Goal: Information Seeking & Learning: Learn about a topic

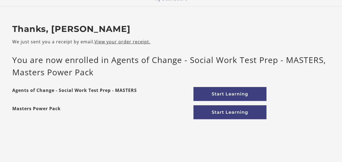
scroll to position [24, 0]
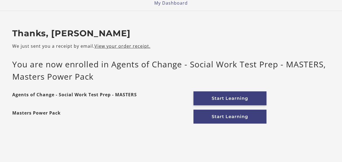
click at [237, 101] on link "Start Learning" at bounding box center [229, 98] width 73 height 14
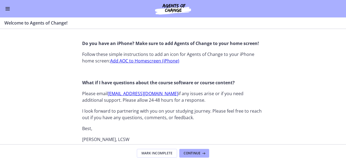
scroll to position [565, 0]
click at [153, 60] on link "Add AOC to Homescreen (iPhone)" at bounding box center [144, 60] width 69 height 6
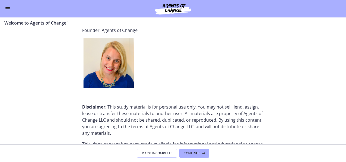
scroll to position [737, 0]
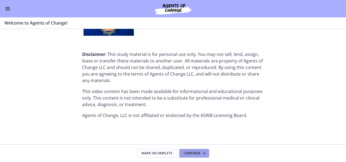
click at [191, 156] on button "Continue" at bounding box center [194, 153] width 30 height 9
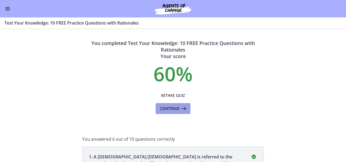
click at [182, 108] on icon at bounding box center [184, 108] width 8 height 7
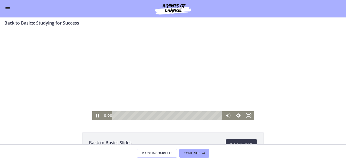
drag, startPoint x: 164, startPoint y: 114, endPoint x: 110, endPoint y: 150, distance: 64.3
click at [110, 120] on html "Click for sound @keyframes VOLUME_SMALL_WAVE_FLASH { 0% { opacity: 0; } 33% { o…" at bounding box center [173, 74] width 346 height 91
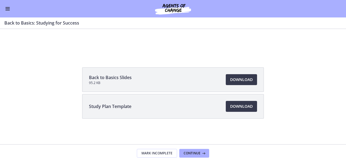
scroll to position [65, 0]
click at [239, 80] on span "Download Opens in a new window" at bounding box center [241, 79] width 23 height 7
click at [233, 106] on span "Download Opens in a new window" at bounding box center [241, 106] width 23 height 7
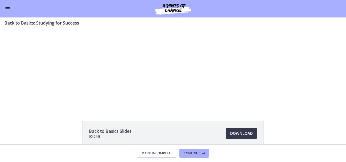
scroll to position [10, 0]
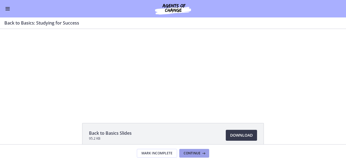
click at [202, 153] on icon at bounding box center [202, 153] width 5 height 4
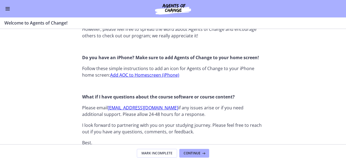
scroll to position [562, 0]
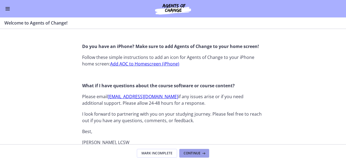
click at [190, 154] on span "Continue" at bounding box center [192, 153] width 17 height 4
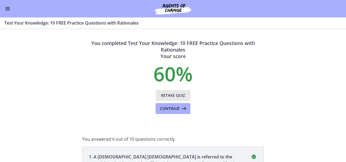
click at [171, 93] on span "Retake Quiz" at bounding box center [173, 95] width 24 height 7
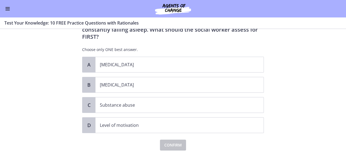
scroll to position [41, 0]
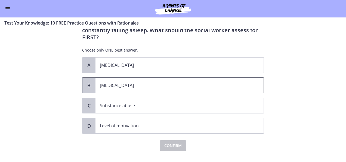
click at [101, 82] on p "[MEDICAL_DATA]" at bounding box center [174, 85] width 149 height 7
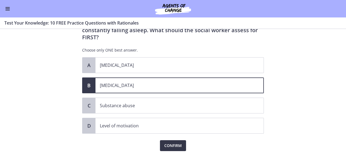
click at [176, 142] on span "Confirm" at bounding box center [172, 145] width 17 height 7
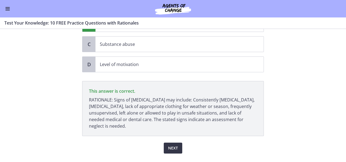
scroll to position [107, 0]
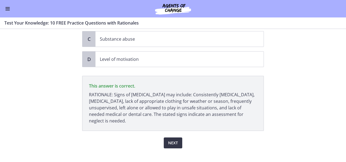
click at [171, 139] on span "Next" at bounding box center [173, 142] width 10 height 7
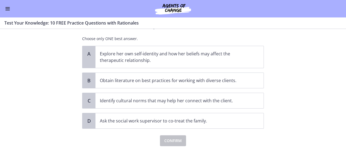
scroll to position [67, 0]
click at [210, 118] on p "Ask the social work supervisor to co-treat the family." at bounding box center [174, 120] width 149 height 7
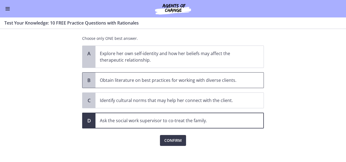
click at [215, 74] on span "Obtain literature on best practices for working with diverse clients." at bounding box center [179, 79] width 168 height 15
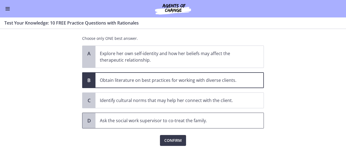
click at [205, 117] on p "Ask the social work supervisor to co-treat the family." at bounding box center [174, 120] width 149 height 7
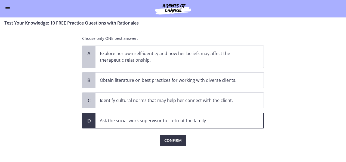
click at [169, 140] on span "Confirm" at bounding box center [172, 140] width 17 height 7
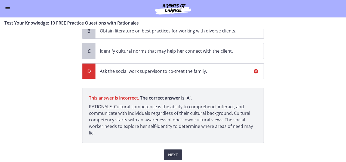
scroll to position [116, 0]
click at [168, 152] on span "Next" at bounding box center [173, 154] width 10 height 7
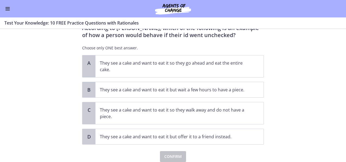
scroll to position [22, 0]
click at [214, 63] on p "They see a cake and want to eat it so they go ahead and eat the entire cake." at bounding box center [174, 66] width 149 height 13
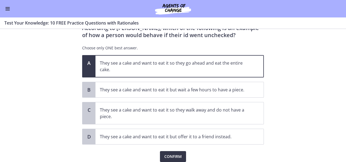
click at [171, 154] on span "Confirm" at bounding box center [172, 156] width 17 height 7
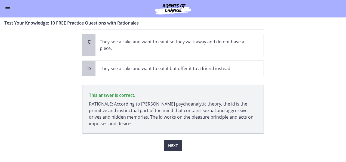
scroll to position [100, 0]
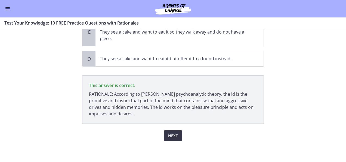
click at [176, 134] on button "Next" at bounding box center [173, 135] width 18 height 11
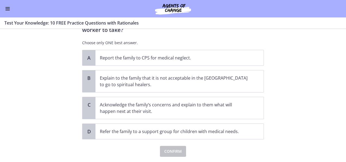
scroll to position [70, 0]
click at [243, 101] on p "Acknowledge the family’s concerns and explain to them what will happen next at …" at bounding box center [174, 107] width 149 height 13
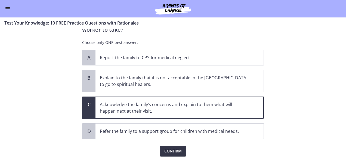
click at [175, 147] on span "Confirm" at bounding box center [172, 150] width 17 height 7
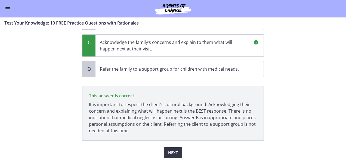
scroll to position [141, 0]
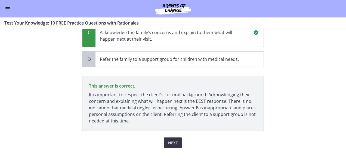
click at [170, 139] on span "Next" at bounding box center [173, 142] width 10 height 7
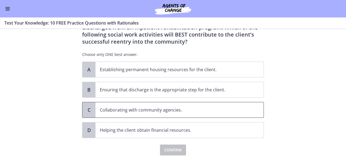
scroll to position [32, 0]
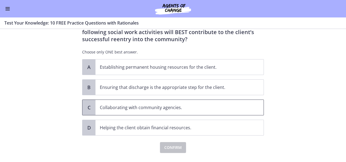
click at [190, 107] on p "Collaborating with community agencies." at bounding box center [174, 107] width 149 height 7
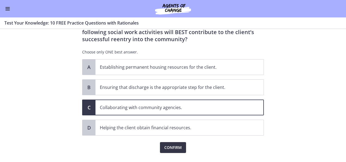
click at [176, 145] on span "Confirm" at bounding box center [172, 147] width 17 height 7
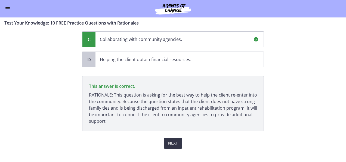
scroll to position [107, 0]
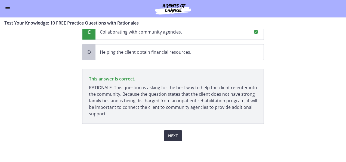
click at [174, 133] on span "Next" at bounding box center [173, 135] width 10 height 7
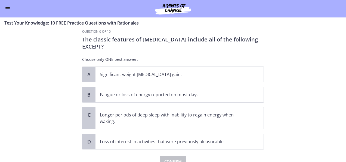
scroll to position [10, 0]
click at [144, 69] on span "Significant weight [MEDICAL_DATA] gain." at bounding box center [179, 74] width 168 height 15
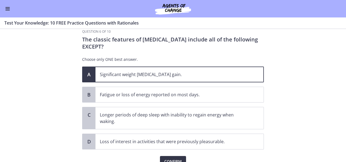
click at [177, 158] on span "Confirm" at bounding box center [172, 161] width 17 height 7
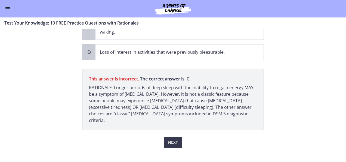
scroll to position [100, 0]
click at [169, 139] on span "Next" at bounding box center [173, 142] width 10 height 7
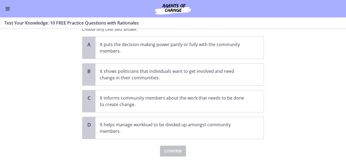
scroll to position [40, 0]
click at [246, 107] on span "It informs community members about the work that needs to be done to create cha…" at bounding box center [179, 101] width 168 height 22
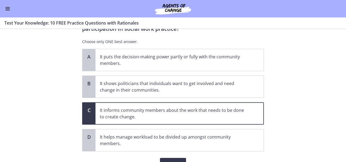
scroll to position [40, 0]
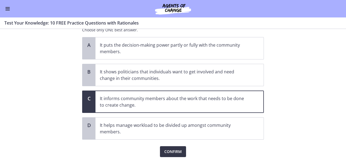
click at [171, 151] on span "Confirm" at bounding box center [172, 151] width 17 height 7
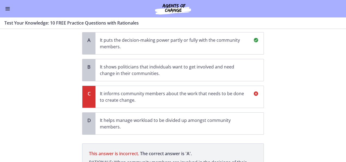
scroll to position [34, 0]
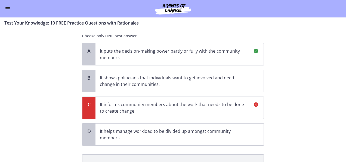
click at [219, 63] on span "It puts the decision-making power partly or fully with the community members." at bounding box center [179, 54] width 168 height 22
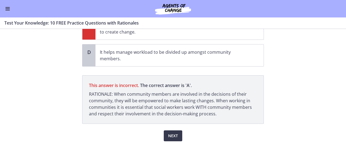
scroll to position [113, 0]
click at [172, 132] on span "Next" at bounding box center [173, 135] width 10 height 7
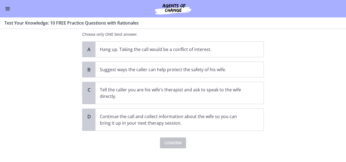
scroll to position [65, 0]
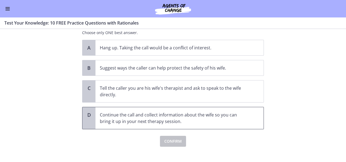
click at [204, 115] on p "Continue the call and collect information about the wife so you can bring it up…" at bounding box center [174, 117] width 149 height 13
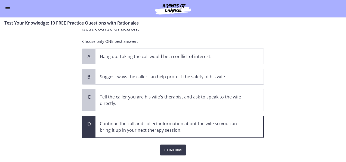
scroll to position [57, 0]
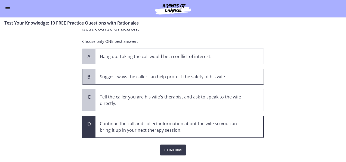
click at [239, 78] on p "Suggest ways the caller can help protect the safety of his wife." at bounding box center [174, 76] width 149 height 7
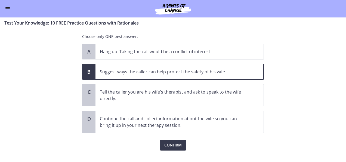
scroll to position [61, 0]
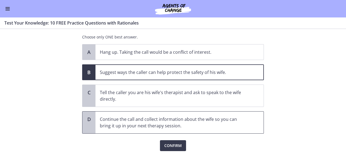
click at [207, 123] on p "Continue the call and collect information about the wife so you can bring it up…" at bounding box center [174, 122] width 149 height 13
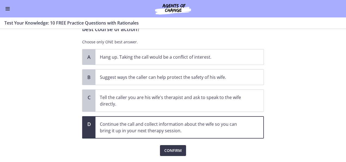
scroll to position [55, 0]
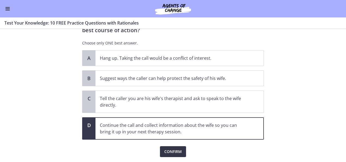
click at [166, 152] on span "Confirm" at bounding box center [172, 151] width 17 height 7
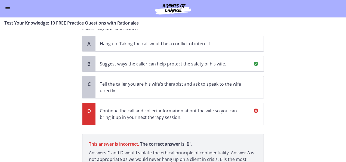
scroll to position [61, 0]
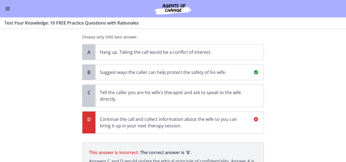
click at [234, 69] on p "Suggest ways the caller can help protect the safety of his wife." at bounding box center [174, 72] width 149 height 7
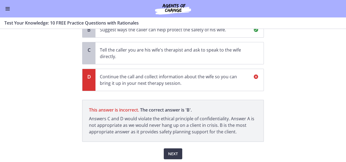
scroll to position [106, 0]
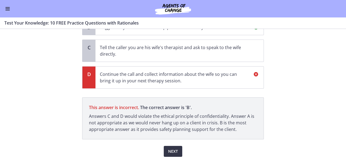
click at [168, 150] on span "Next" at bounding box center [173, 151] width 10 height 7
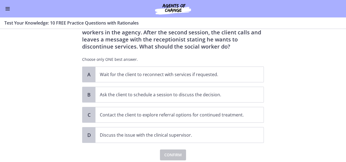
scroll to position [31, 0]
click at [198, 113] on p "Contact the client to explore referral options for continued treatment." at bounding box center [174, 115] width 149 height 7
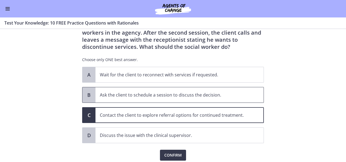
click at [155, 95] on p "Ask the client to schedule a session to discuss the decision." at bounding box center [174, 94] width 149 height 7
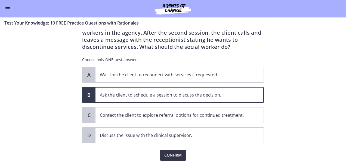
click at [170, 152] on span "Confirm" at bounding box center [172, 154] width 17 height 7
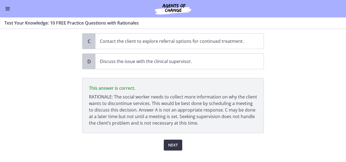
scroll to position [105, 0]
click at [174, 143] on span "Next" at bounding box center [173, 144] width 10 height 7
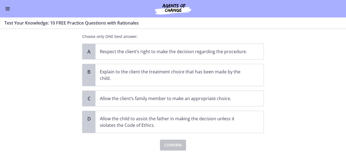
scroll to position [55, 0]
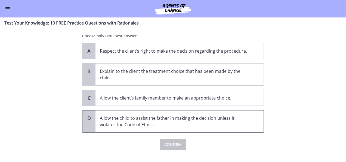
click at [211, 125] on p "Allow the child to assist the father in making the decision unless it violates …" at bounding box center [174, 121] width 149 height 13
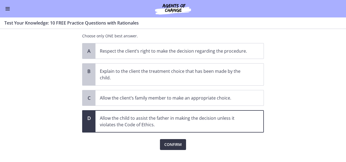
click at [180, 144] on span "Confirm" at bounding box center [172, 144] width 17 height 7
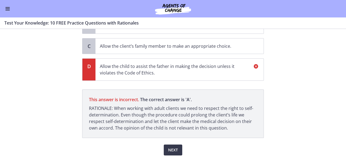
scroll to position [121, 0]
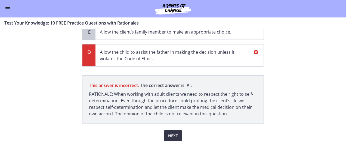
click at [176, 131] on button "Next" at bounding box center [173, 135] width 18 height 11
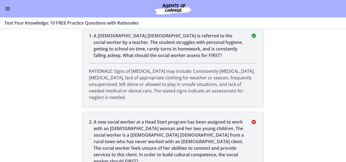
scroll to position [0, 0]
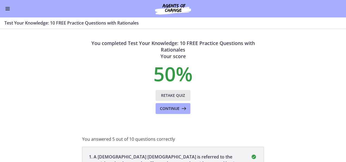
click at [166, 96] on span "Retake Quiz" at bounding box center [173, 95] width 24 height 7
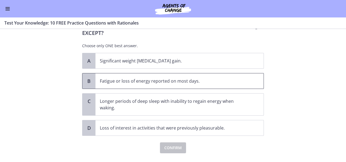
scroll to position [24, 0]
click at [194, 108] on p "Longer periods of deep sleep with inability to regain energy when waking." at bounding box center [174, 103] width 149 height 13
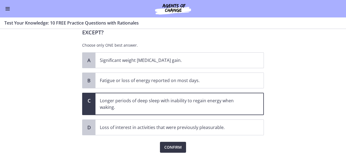
click at [174, 149] on button "Confirm" at bounding box center [173, 146] width 26 height 11
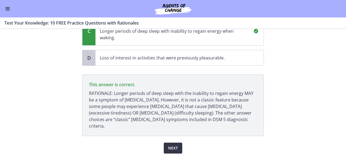
scroll to position [100, 0]
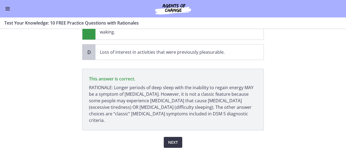
click at [176, 137] on button "Next" at bounding box center [173, 142] width 18 height 11
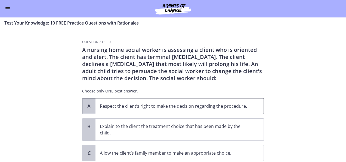
click at [206, 105] on p "Respect the client’s right to make the decision regarding the procedure." at bounding box center [174, 106] width 149 height 7
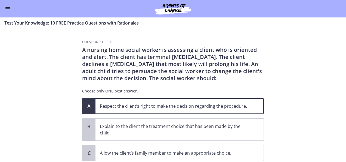
scroll to position [64, 0]
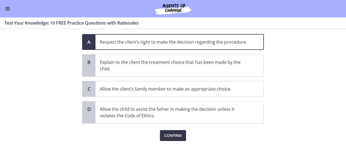
click at [171, 135] on span "Confirm" at bounding box center [172, 135] width 17 height 7
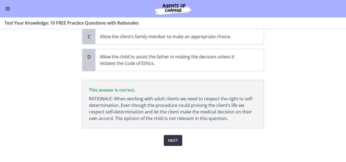
scroll to position [121, 0]
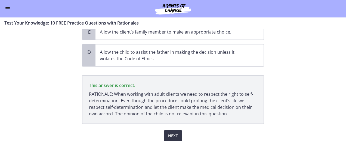
click at [171, 135] on span "Next" at bounding box center [173, 135] width 10 height 7
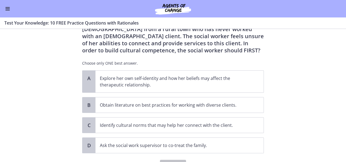
scroll to position [44, 0]
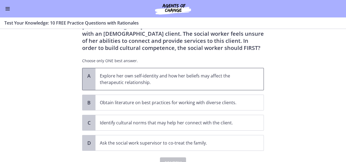
click at [187, 72] on span "Explore her own self-identity and how her beliefs may affect the therapeutic re…" at bounding box center [179, 79] width 168 height 22
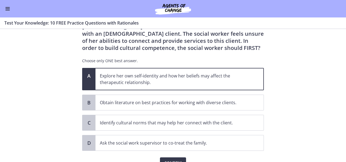
scroll to position [72, 0]
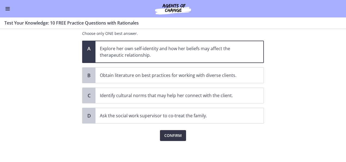
click at [176, 132] on span "Confirm" at bounding box center [172, 135] width 17 height 7
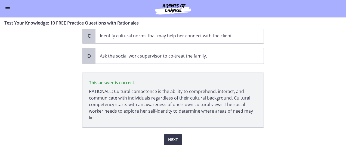
scroll to position [135, 0]
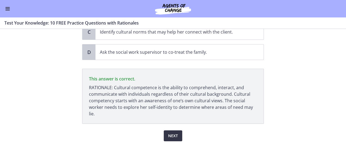
click at [172, 135] on span "Next" at bounding box center [173, 135] width 10 height 7
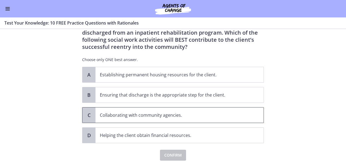
scroll to position [24, 0]
click at [159, 113] on p "Collaborating with community agencies." at bounding box center [174, 114] width 149 height 7
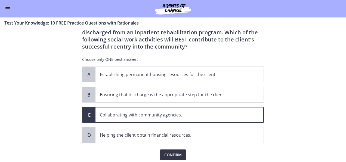
click at [169, 150] on button "Confirm" at bounding box center [173, 154] width 26 height 11
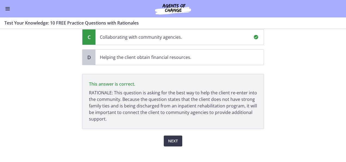
scroll to position [107, 0]
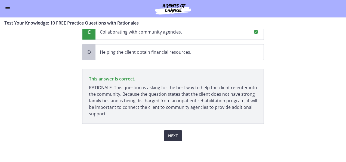
click at [172, 132] on span "Next" at bounding box center [173, 135] width 10 height 7
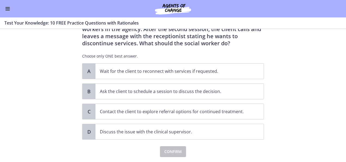
scroll to position [36, 0]
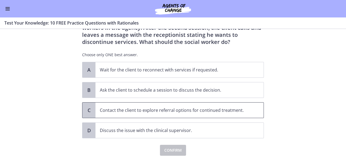
click at [206, 110] on p "Contact the client to explore referral options for continued treatment." at bounding box center [174, 110] width 149 height 7
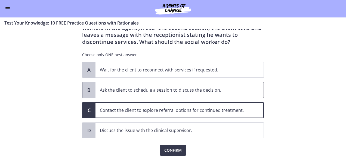
click at [176, 95] on span "Ask the client to schedule a session to discuss the decision." at bounding box center [179, 89] width 168 height 15
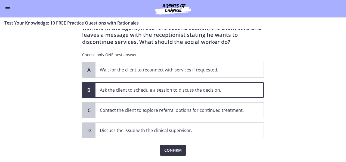
click at [166, 144] on button "Confirm" at bounding box center [173, 149] width 26 height 11
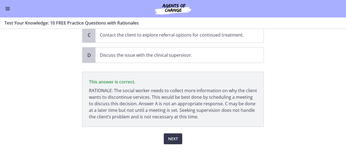
scroll to position [114, 0]
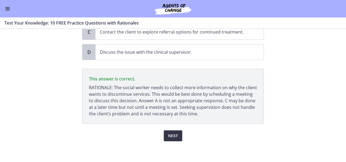
click at [168, 137] on span "Next" at bounding box center [173, 135] width 10 height 7
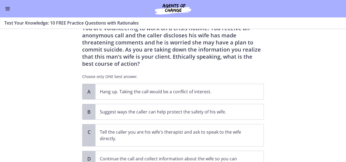
scroll to position [63, 0]
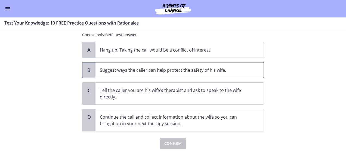
click at [216, 67] on p "Suggest ways the caller can help protect the safety of his wife." at bounding box center [174, 70] width 149 height 7
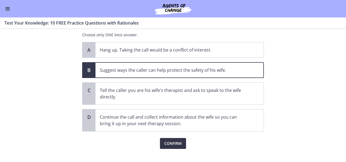
click at [168, 143] on span "Confirm" at bounding box center [172, 143] width 17 height 7
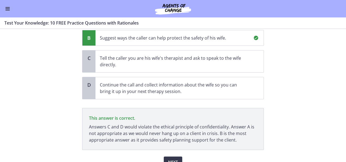
scroll to position [121, 0]
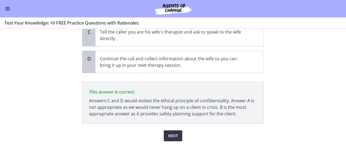
click at [164, 135] on button "Next" at bounding box center [173, 135] width 18 height 11
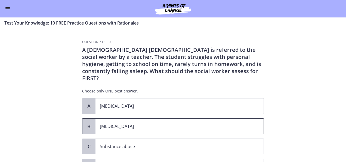
scroll to position [44, 0]
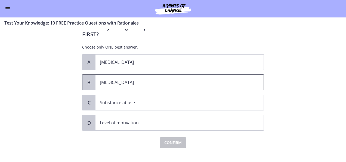
click at [113, 79] on p "[MEDICAL_DATA]" at bounding box center [174, 82] width 149 height 7
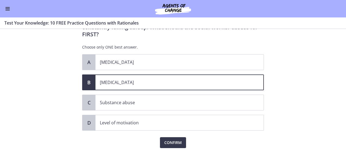
click at [169, 130] on div "Confirm" at bounding box center [173, 138] width 182 height 17
click at [169, 139] on span "Confirm" at bounding box center [172, 142] width 17 height 7
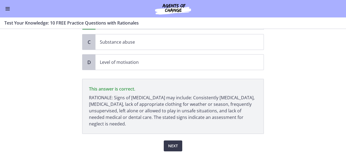
scroll to position [107, 0]
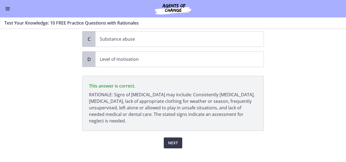
drag, startPoint x: 173, startPoint y: 102, endPoint x: 170, endPoint y: 127, distance: 25.0
click at [170, 131] on div "Next" at bounding box center [173, 139] width 182 height 17
click at [169, 139] on span "Next" at bounding box center [173, 142] width 10 height 7
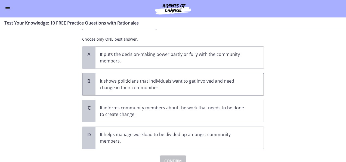
scroll to position [31, 0]
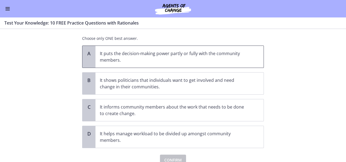
click at [217, 65] on span "It puts the decision-making power partly or fully with the community members." at bounding box center [179, 57] width 168 height 22
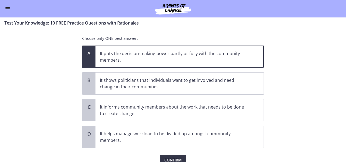
click at [172, 155] on button "Confirm" at bounding box center [173, 159] width 26 height 11
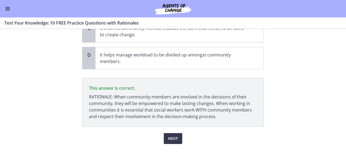
scroll to position [113, 0]
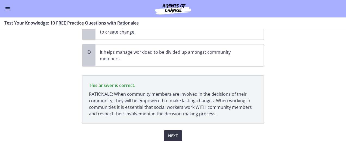
click at [174, 133] on span "Next" at bounding box center [173, 135] width 10 height 7
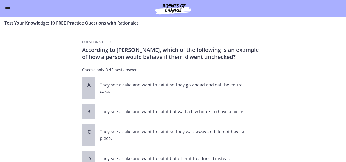
scroll to position [12, 0]
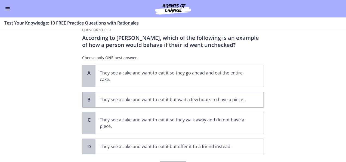
click at [220, 102] on p "They see a cake and want to eat it but wait a few hours to have a piece." at bounding box center [174, 99] width 149 height 7
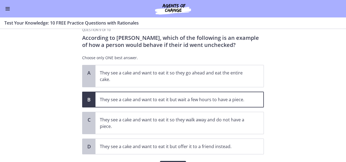
scroll to position [43, 0]
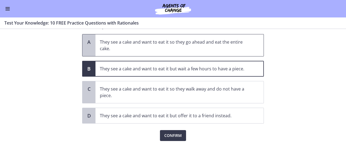
click at [222, 45] on p "They see a cake and want to eat it so they go ahead and eat the entire cake." at bounding box center [174, 45] width 149 height 13
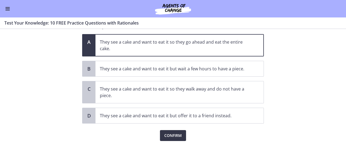
click at [168, 137] on span "Confirm" at bounding box center [172, 135] width 17 height 7
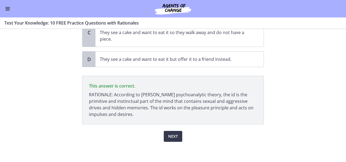
scroll to position [100, 0]
click at [171, 135] on span "Next" at bounding box center [173, 135] width 10 height 7
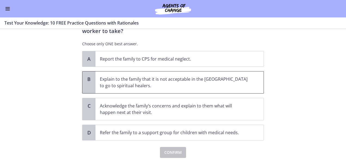
scroll to position [69, 0]
click at [190, 102] on p "Acknowledge the family’s concerns and explain to them what will happen next at …" at bounding box center [174, 108] width 149 height 13
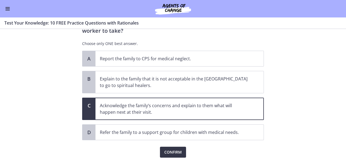
click at [176, 149] on span "Confirm" at bounding box center [172, 152] width 17 height 7
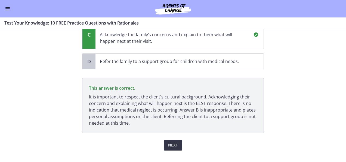
scroll to position [141, 0]
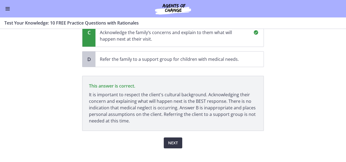
click at [174, 139] on span "Next" at bounding box center [173, 142] width 10 height 7
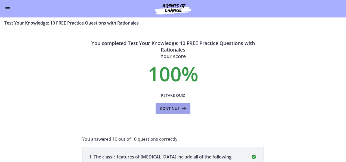
click at [180, 110] on icon at bounding box center [184, 108] width 8 height 7
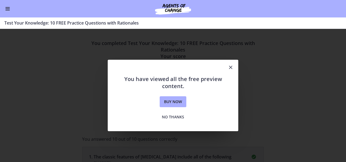
click at [232, 66] on icon "Close" at bounding box center [230, 67] width 7 height 7
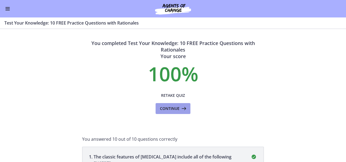
click at [164, 113] on button "Continue" at bounding box center [173, 108] width 35 height 11
click at [172, 109] on span "Continue" at bounding box center [170, 108] width 20 height 7
click at [7, 10] on span "Enable menu" at bounding box center [7, 10] width 4 height 1
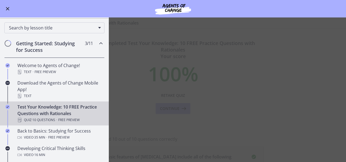
scroll to position [45, 0]
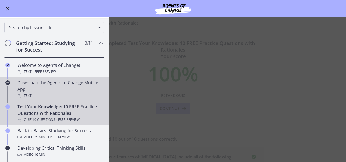
click at [53, 88] on div "Download the Agents of Change Mobile App! Text" at bounding box center [59, 89] width 85 height 20
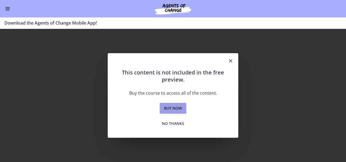
click at [173, 108] on span "Buy now" at bounding box center [173, 108] width 18 height 7
